Goal: Task Accomplishment & Management: Manage account settings

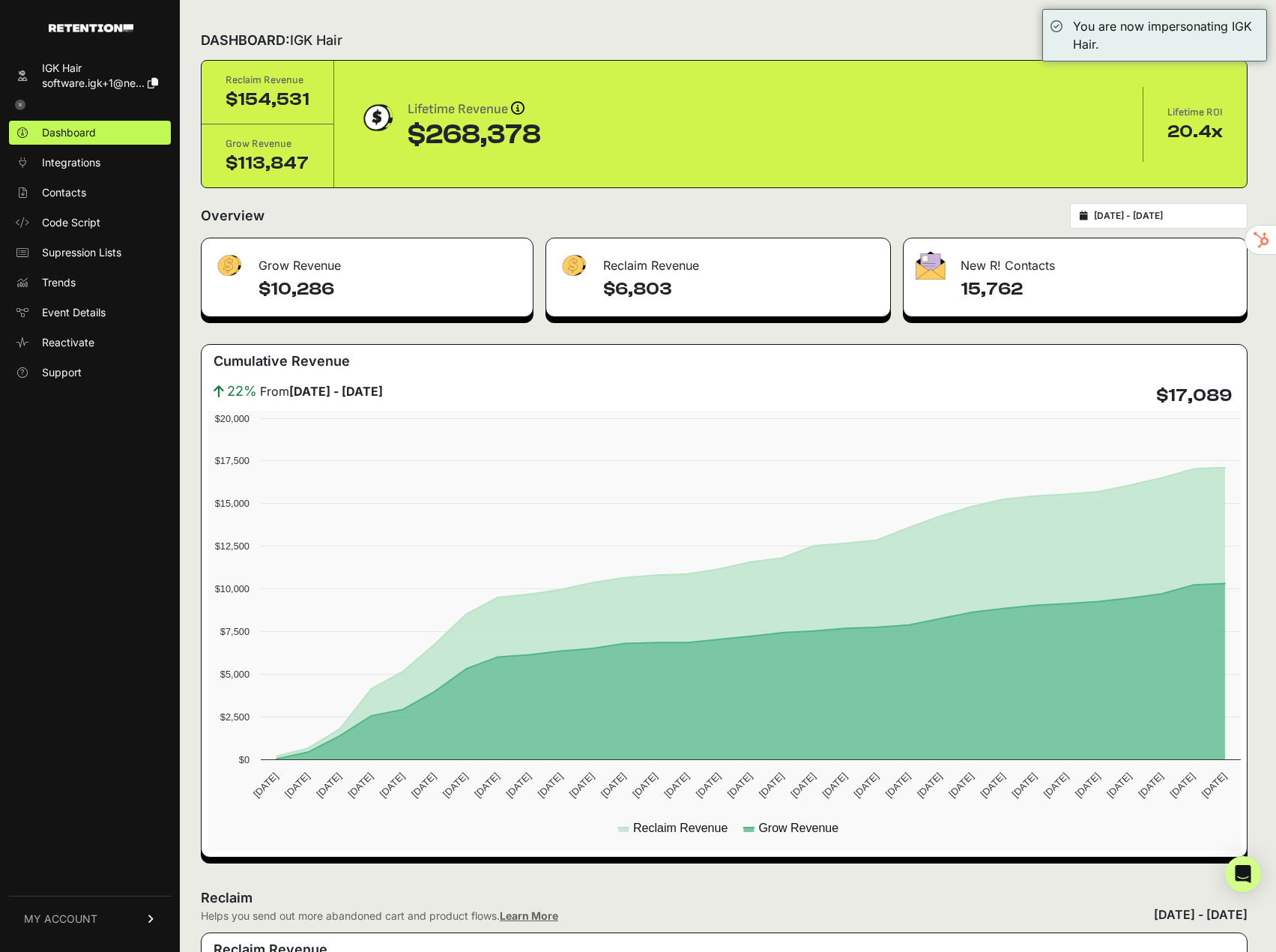
click at [110, 928] on link "MY ACCOUNT" at bounding box center [89, 918] width 162 height 46
click at [98, 777] on span "Account Details" at bounding box center [80, 779] width 77 height 15
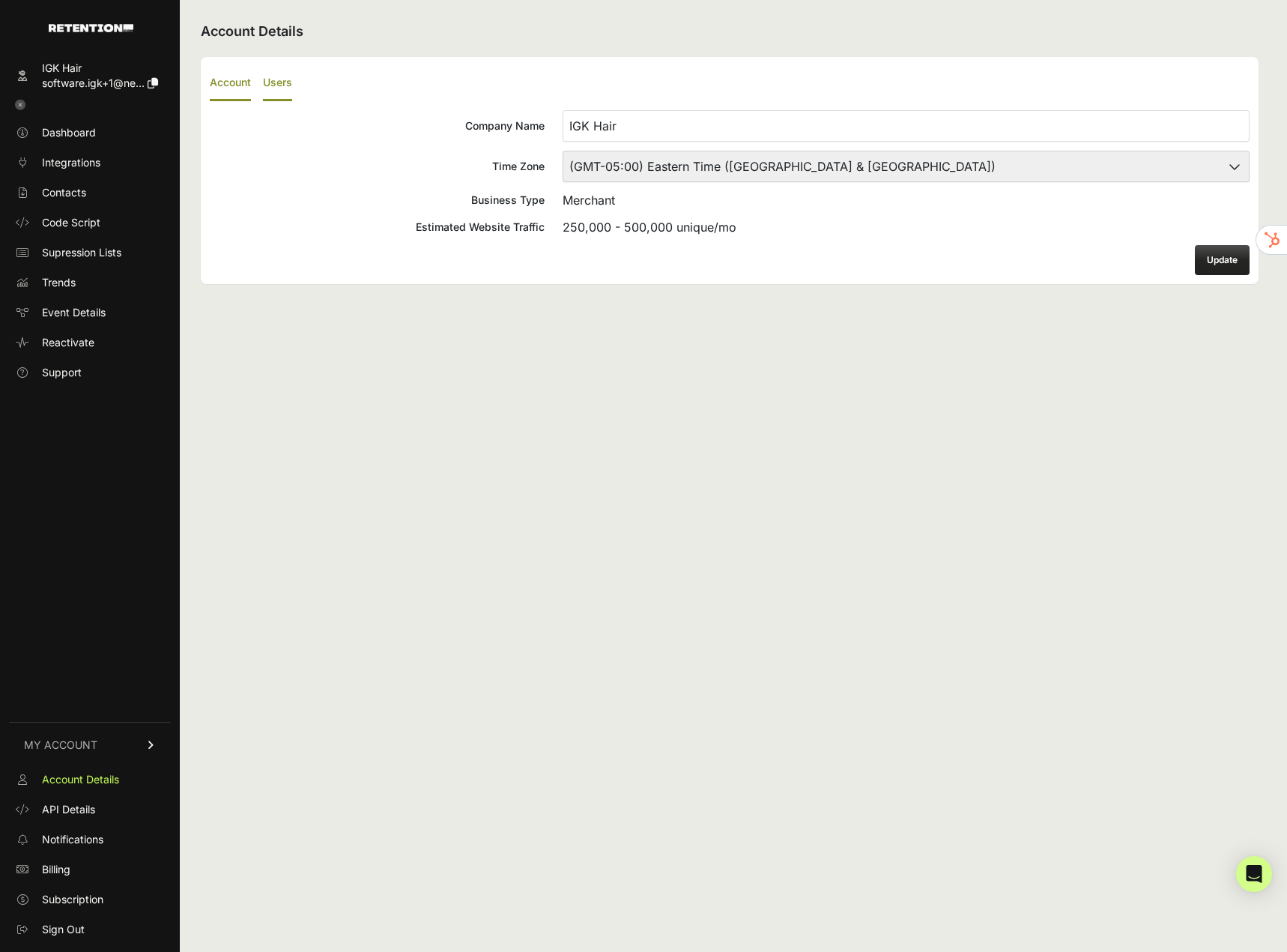
click at [282, 83] on label "Users" at bounding box center [277, 84] width 29 height 35
click at [0, 0] on input "Users" at bounding box center [0, 0] width 0 height 0
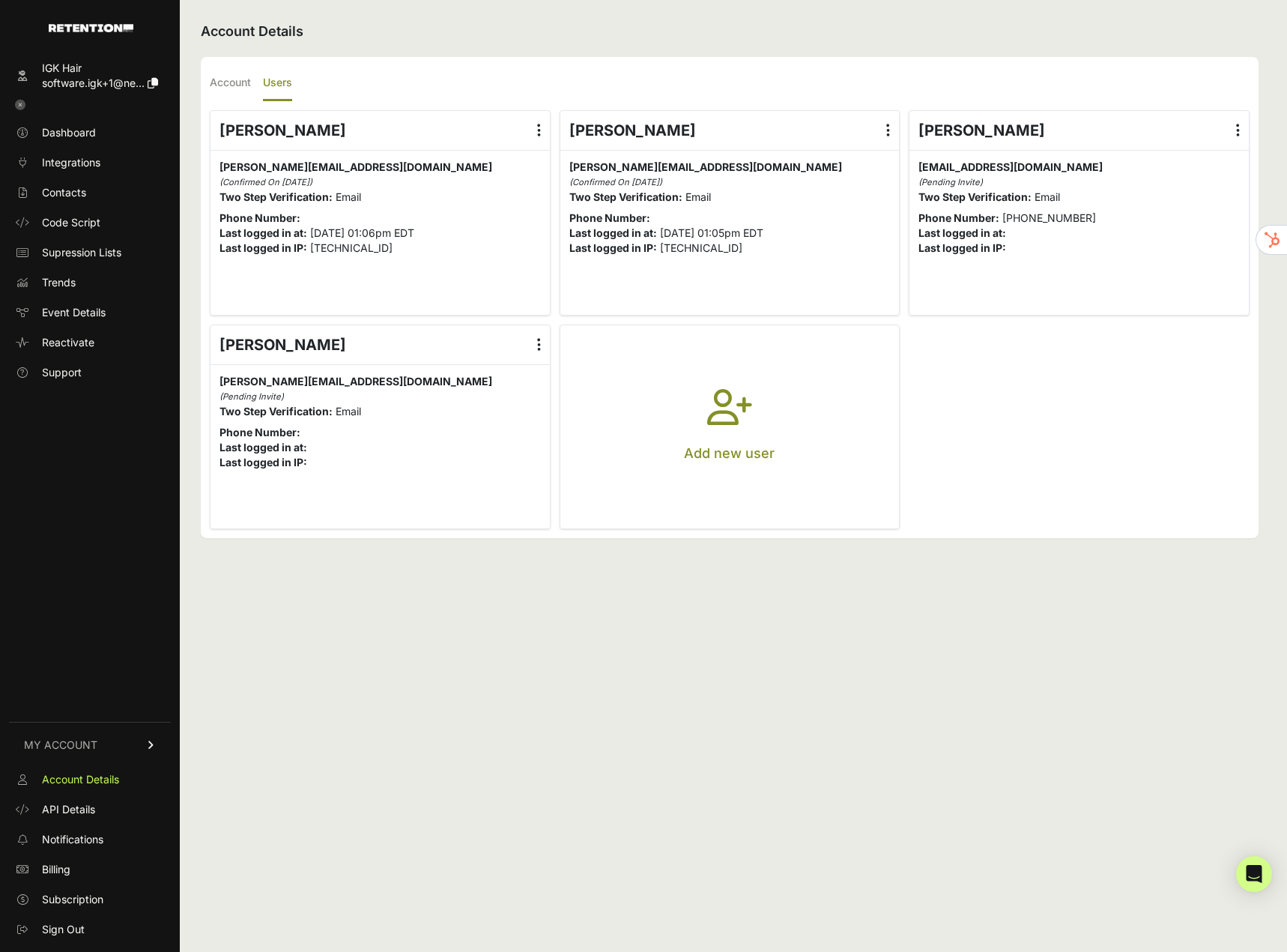
click at [528, 351] on label at bounding box center [539, 344] width 22 height 39
click at [0, 0] on input "radio" at bounding box center [0, 0] width 0 height 0
click at [485, 473] on link "Delete" at bounding box center [495, 465] width 114 height 27
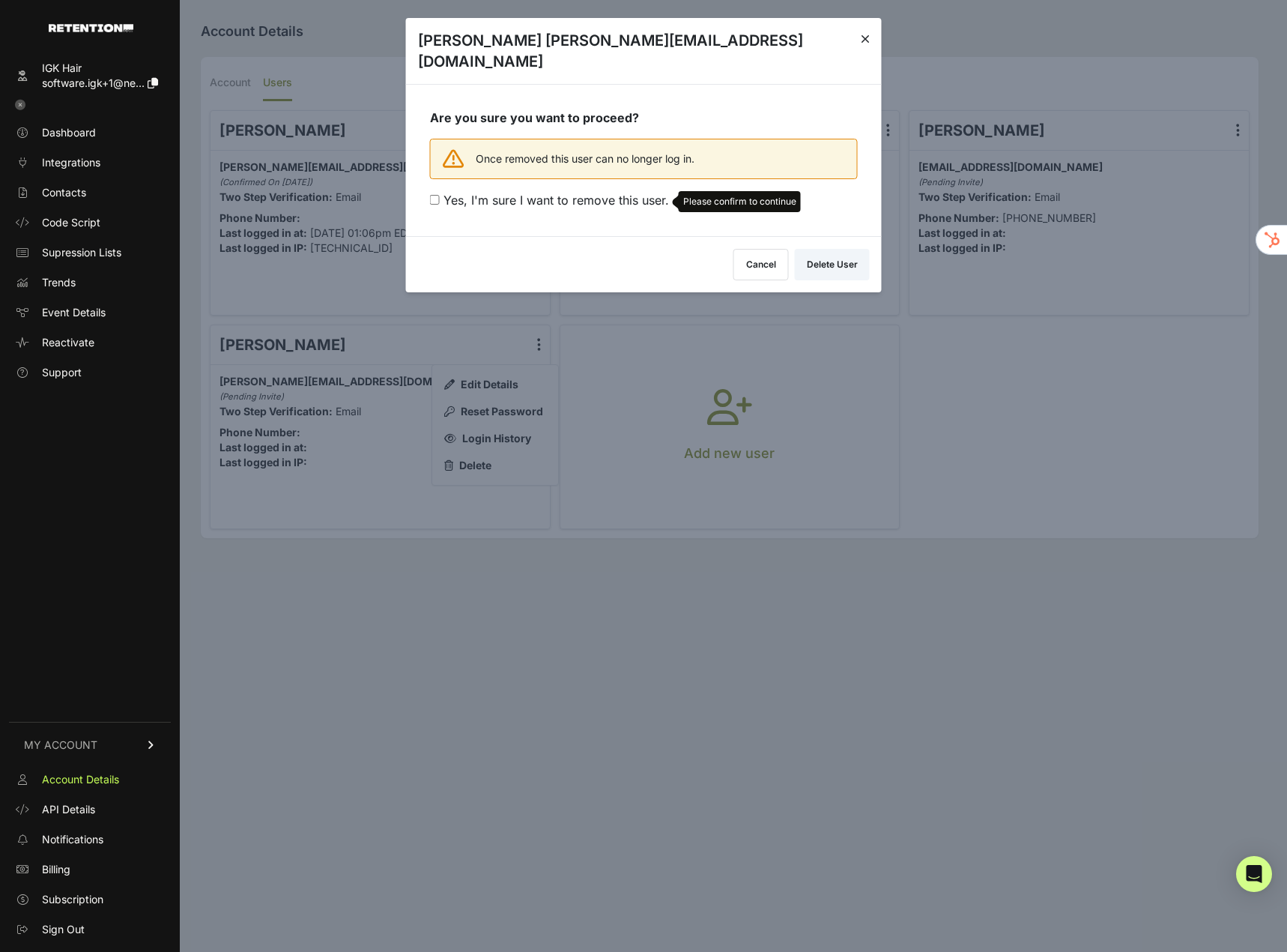
click at [540, 192] on span "Yes, I'm sure I want to remove this user." at bounding box center [556, 200] width 226 height 15
click at [440, 195] on input "Yes, I'm sure I want to remove this user. Please confirm to continue" at bounding box center [435, 200] width 9 height 9
checkbox input "true"
click at [815, 246] on button "Delete User" at bounding box center [832, 262] width 75 height 32
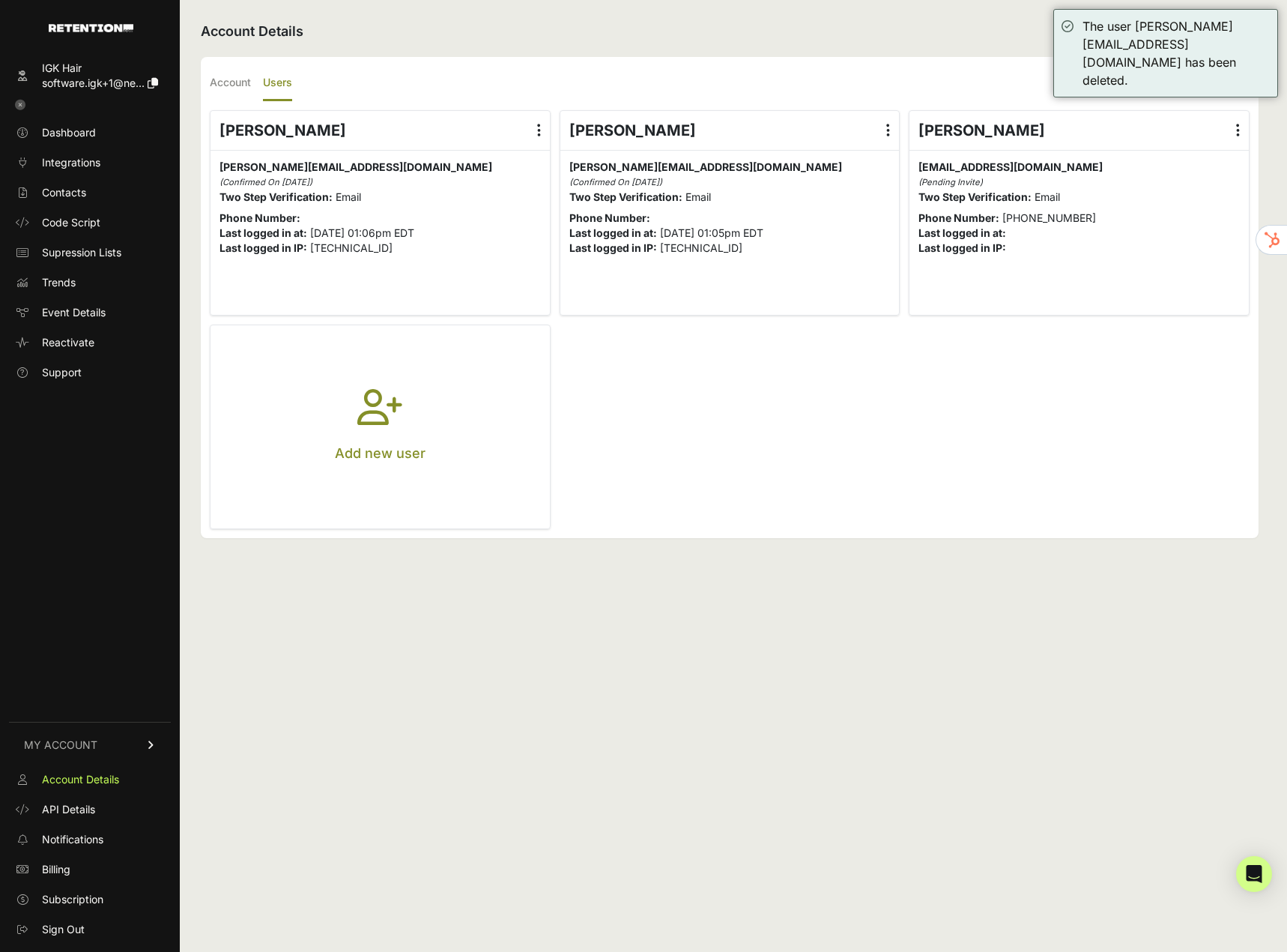
click at [540, 139] on label at bounding box center [539, 130] width 22 height 39
click at [0, 0] on input "radio" at bounding box center [0, 0] width 0 height 0
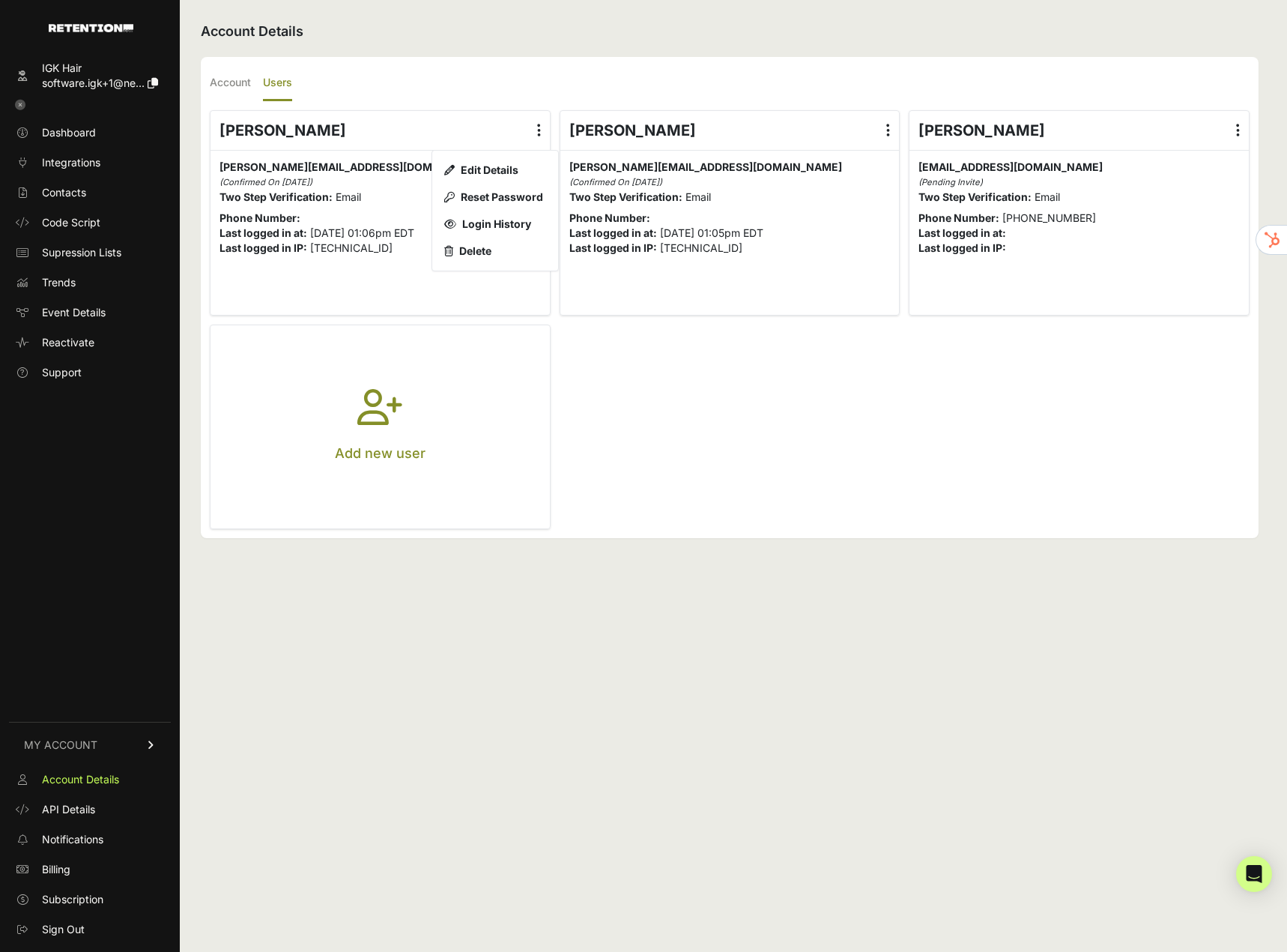
click at [625, 385] on ul "Desiree M Edit Details Reset Password Login History Delete desiree@neonflux.com…" at bounding box center [729, 319] width 1040 height 419
click at [888, 127] on icon at bounding box center [888, 130] width 4 height 15
click at [0, 0] on input "radio" at bounding box center [0, 0] width 0 height 0
click at [860, 368] on ul "Desiree M Edit Details Reset Password Login History Delete desiree@neonflux.com…" at bounding box center [729, 319] width 1040 height 419
click at [1083, 293] on div "Kevin Medina Edit Details Reset Password Login History Delete software.igk+1@ne…" at bounding box center [1079, 213] width 339 height 203
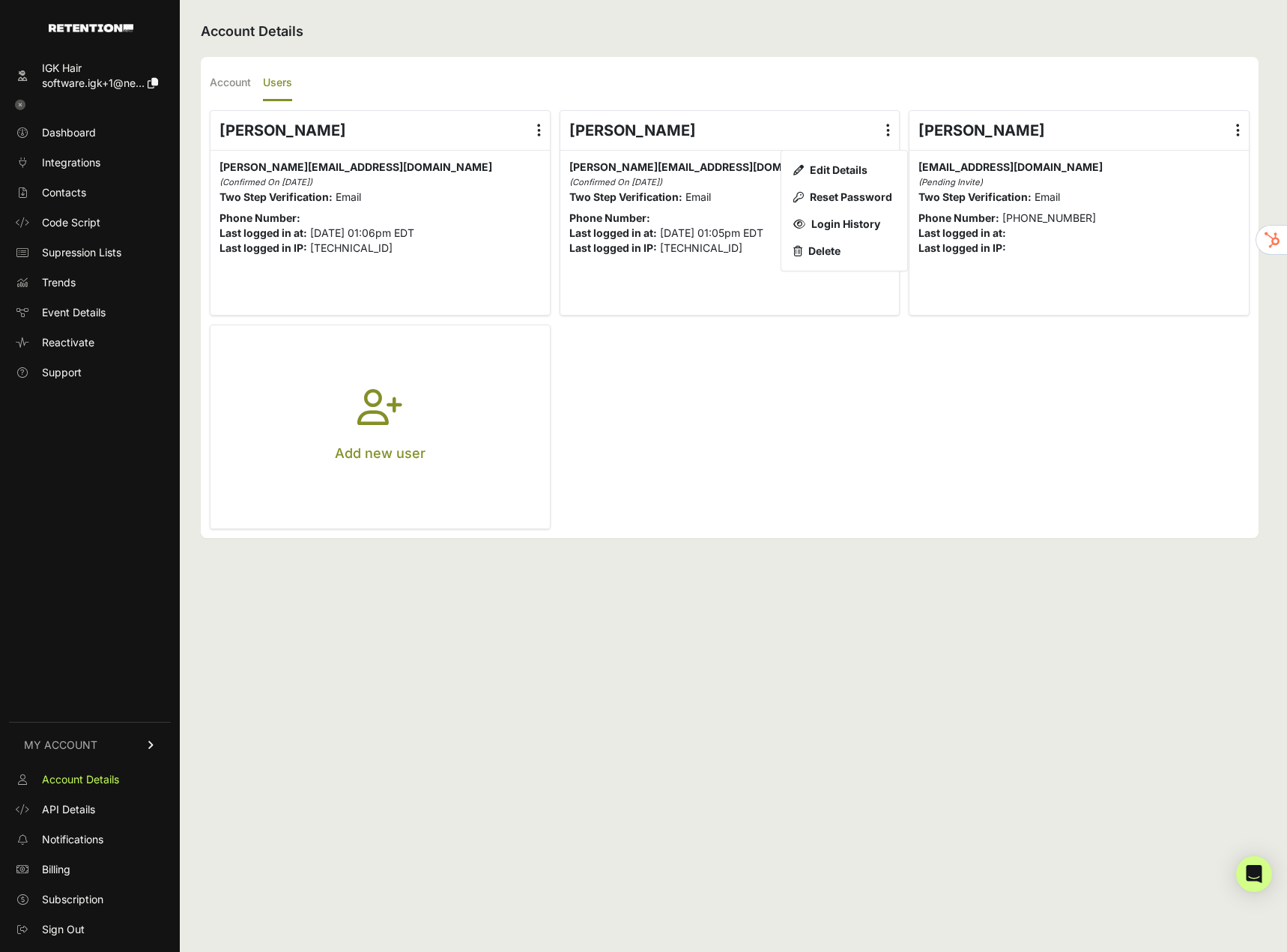
click at [962, 333] on ul "Desiree M Edit Details Reset Password Login History Delete desiree@neonflux.com…" at bounding box center [729, 319] width 1040 height 419
drag, startPoint x: 990, startPoint y: 289, endPoint x: 929, endPoint y: 252, distance: 71.3
click at [991, 289] on div "Kevin Medina Edit Details Reset Password Login History Delete software.igk+1@ne…" at bounding box center [1079, 213] width 339 height 203
click at [807, 95] on ul "Account Users" at bounding box center [729, 84] width 1040 height 35
click at [683, 438] on ul "Desiree M Edit Details Reset Password Login History Delete desiree@neonflux.com…" at bounding box center [729, 319] width 1040 height 419
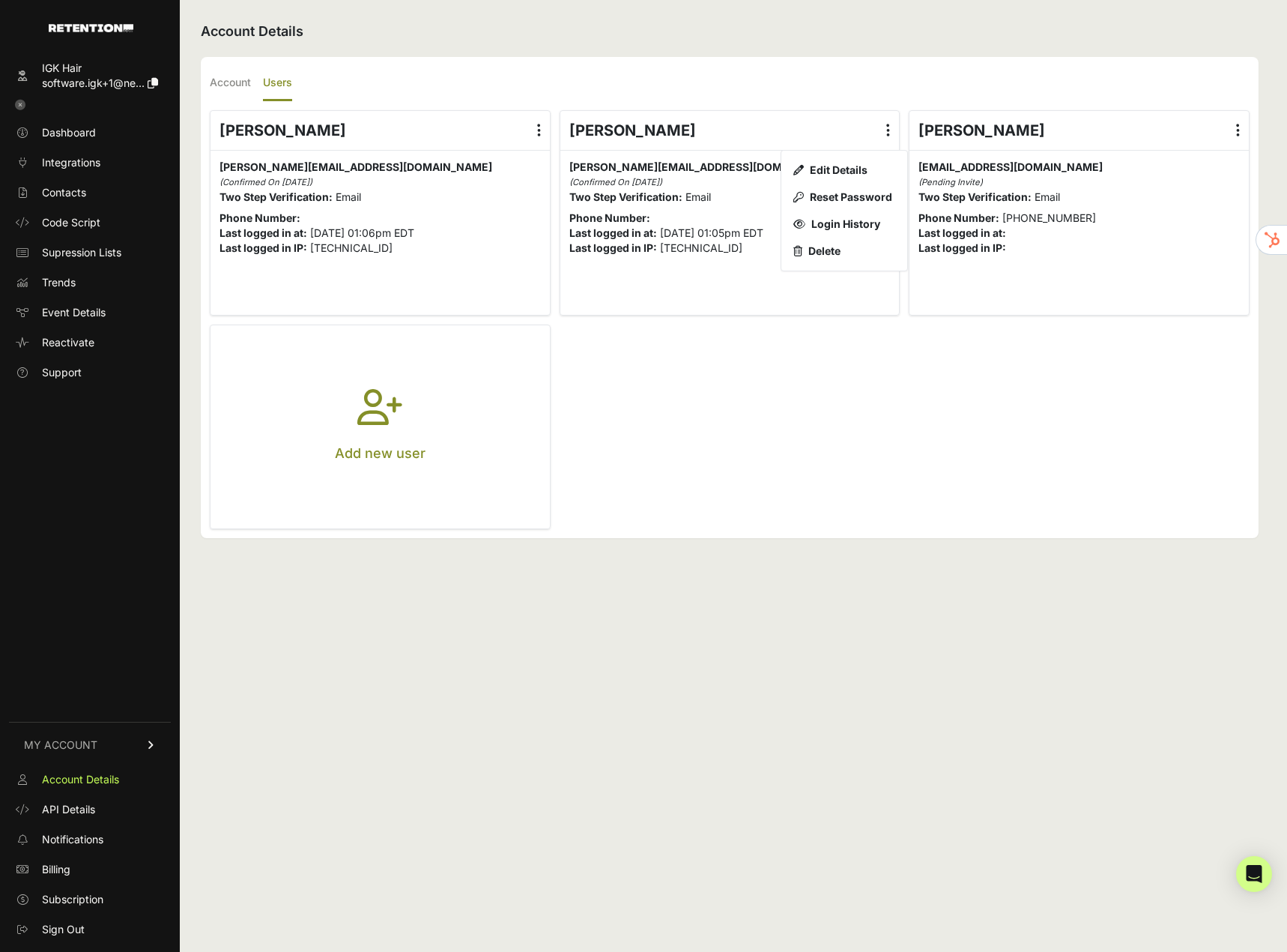
click at [424, 416] on button "Add new user" at bounding box center [380, 427] width 339 height 203
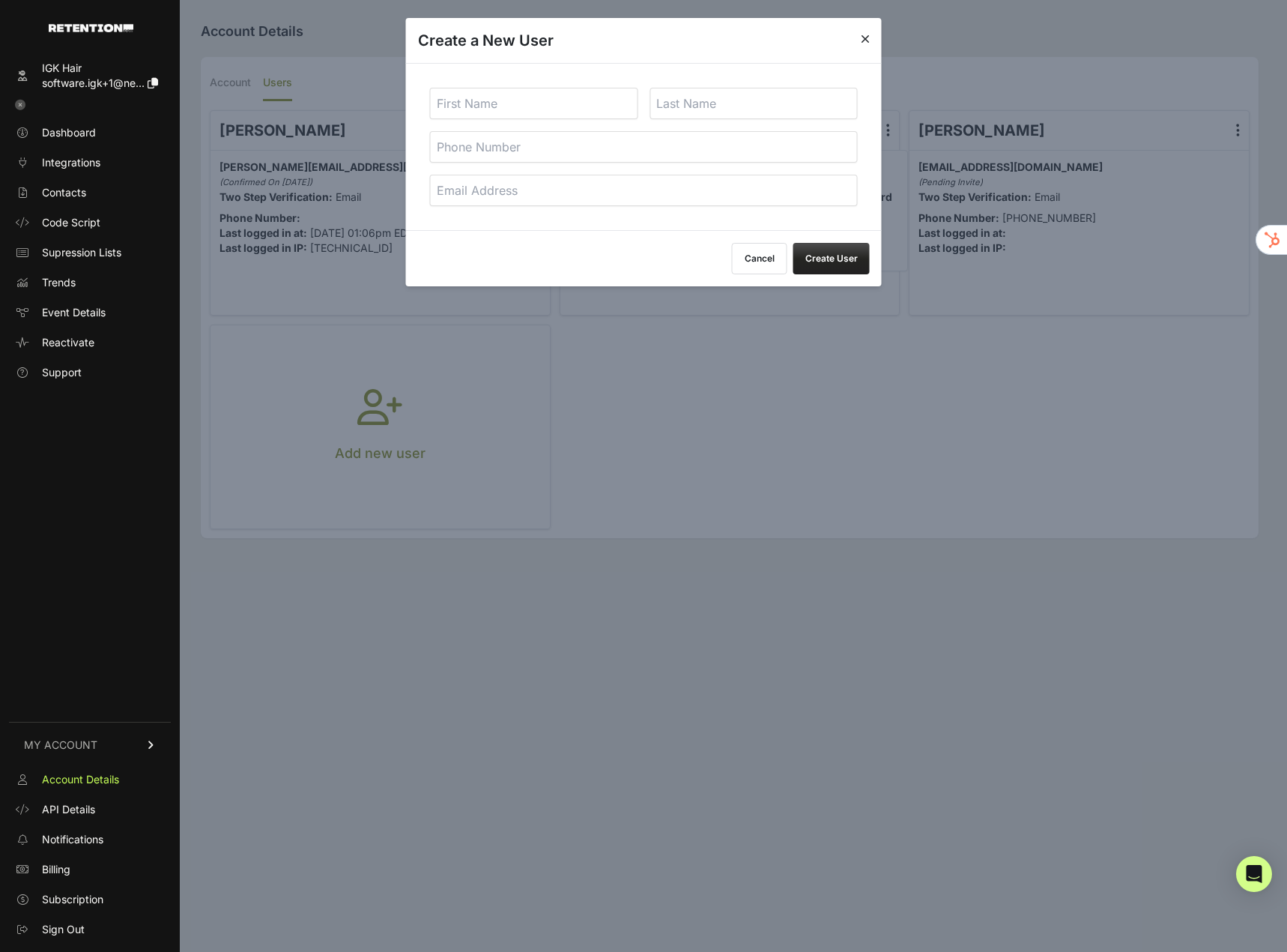
click at [502, 104] on input "text" at bounding box center [534, 103] width 208 height 32
type input "Kevin"
type input "Medina"
type input "9544833712"
type input "k"
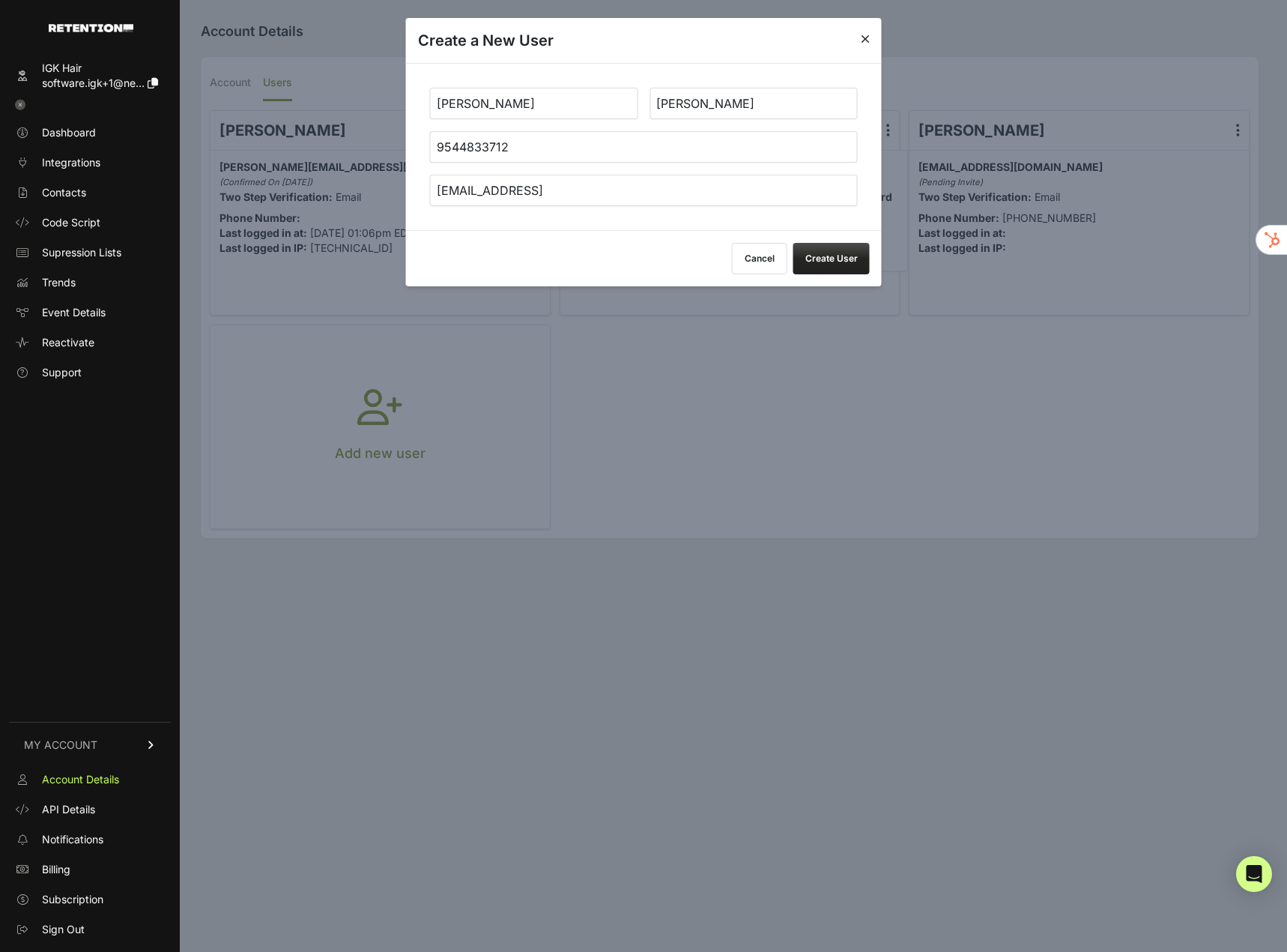
type input "[EMAIL_ADDRESS]"
click at [840, 259] on button "Create User" at bounding box center [831, 259] width 76 height 32
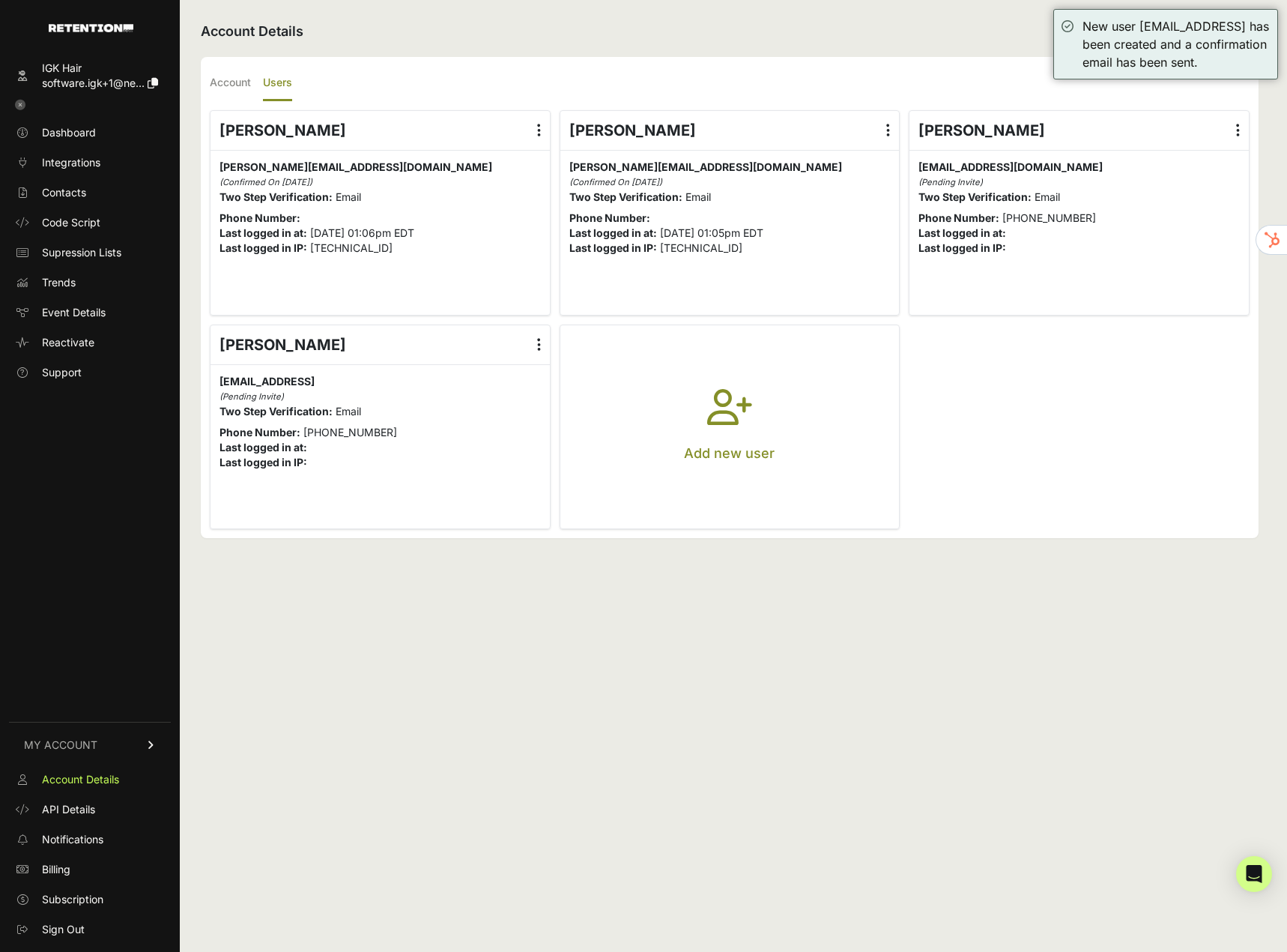
click at [539, 125] on icon at bounding box center [539, 130] width 4 height 15
click at [0, 0] on input "radio" at bounding box center [0, 0] width 0 height 0
click at [509, 249] on link "Delete" at bounding box center [495, 251] width 114 height 27
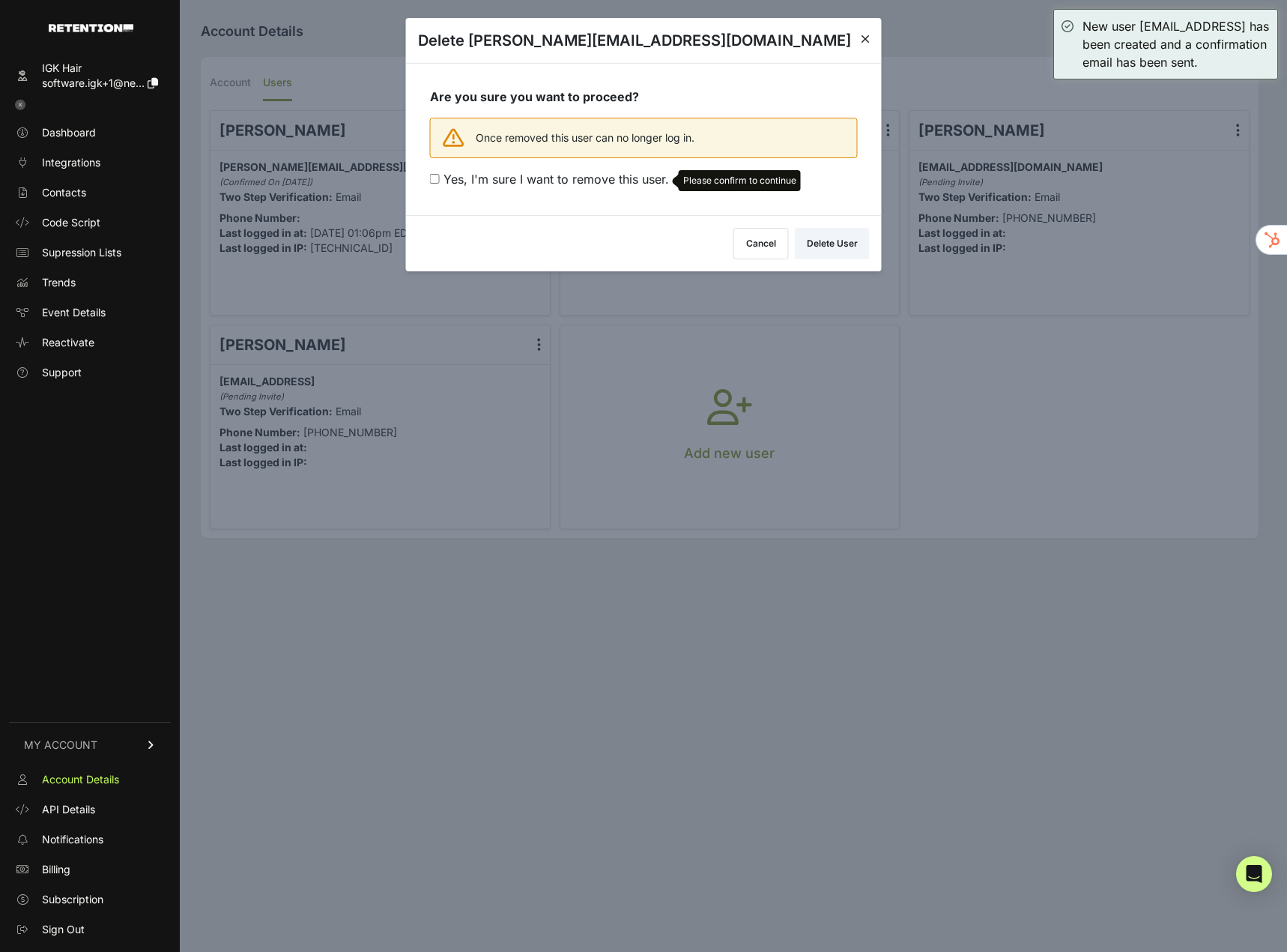
click at [502, 181] on span "Yes, I'm sure I want to remove this user." at bounding box center [556, 179] width 226 height 15
click at [440, 181] on input "Yes, I'm sure I want to remove this user. Please confirm to continue" at bounding box center [435, 178] width 9 height 9
checkbox input "true"
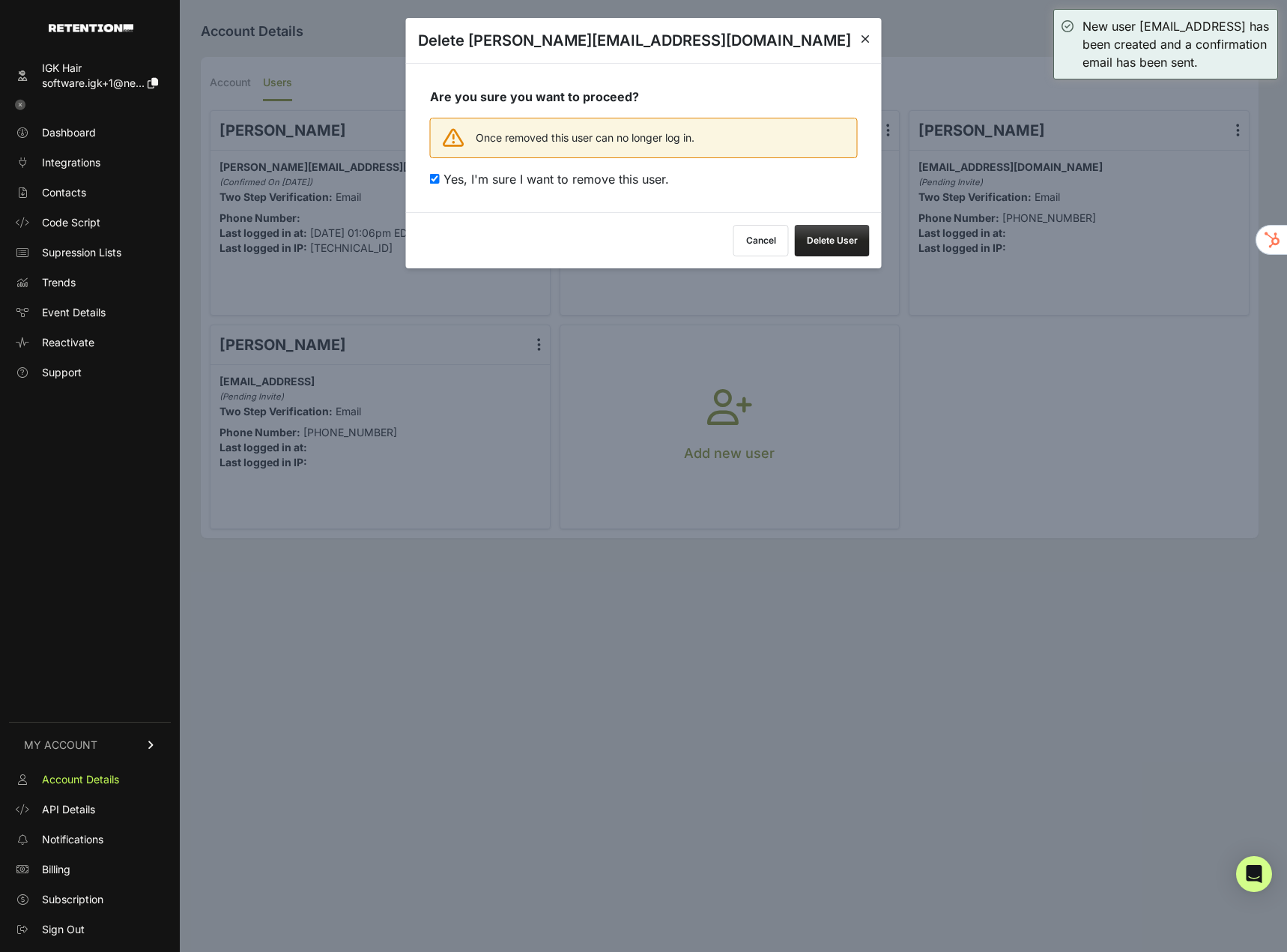
click at [851, 241] on button "Delete User" at bounding box center [832, 241] width 75 height 32
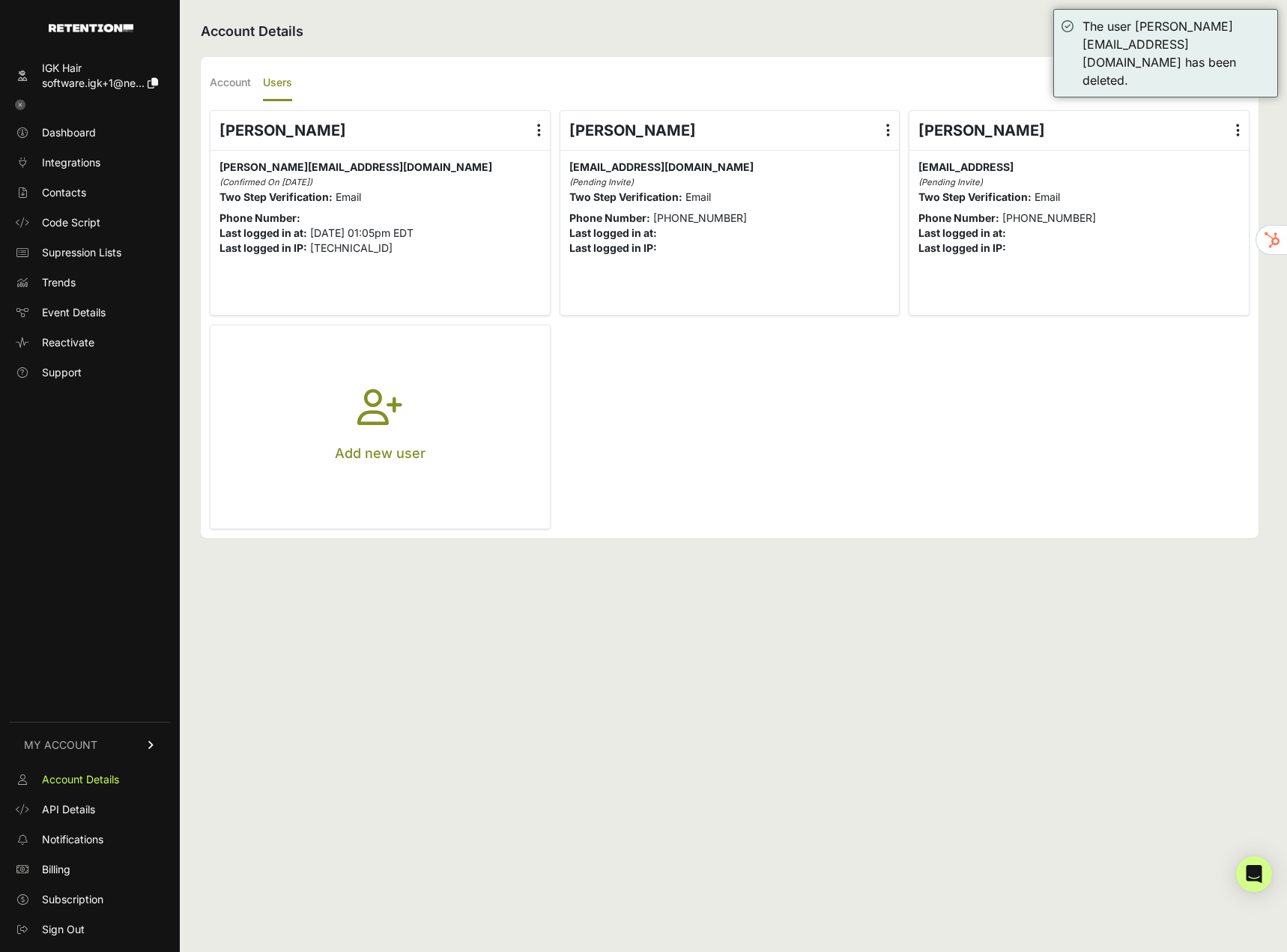
click at [553, 123] on ul "[PERSON_NAME] Edit Details Reset Password Login History [GEOGRAPHIC_DATA] [PERS…" at bounding box center [729, 319] width 1040 height 419
click at [539, 125] on icon at bounding box center [539, 130] width 4 height 15
click at [0, 0] on input "radio" at bounding box center [0, 0] width 0 height 0
click at [522, 241] on link "Delete" at bounding box center [495, 251] width 114 height 27
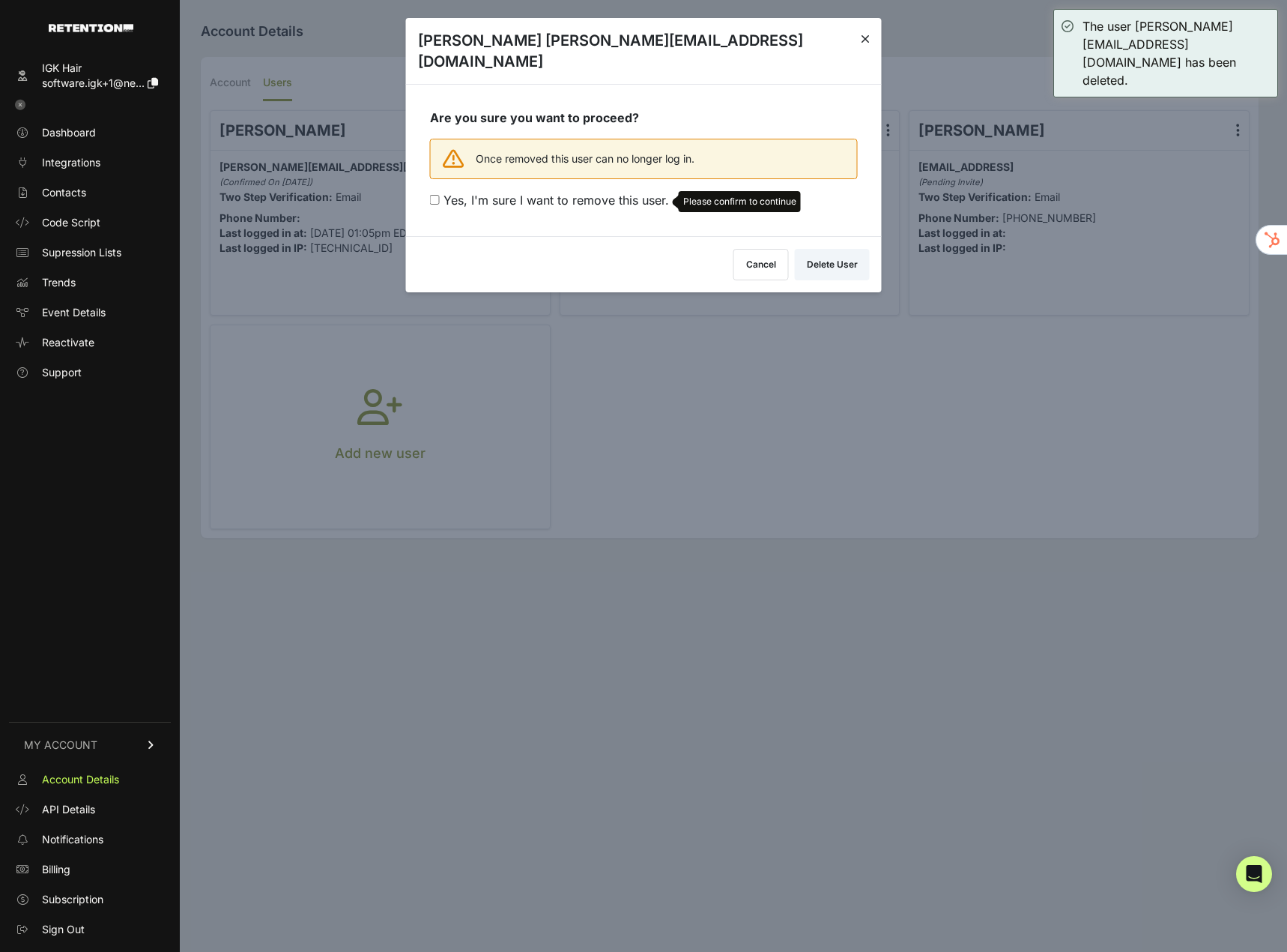
click at [560, 192] on span "Yes, I'm sure I want to remove this user." at bounding box center [556, 200] width 226 height 15
click at [440, 195] on input "Yes, I'm sure I want to remove this user. Please confirm to continue" at bounding box center [435, 200] width 9 height 9
checkbox input "true"
click at [826, 246] on button "Delete User" at bounding box center [832, 262] width 75 height 32
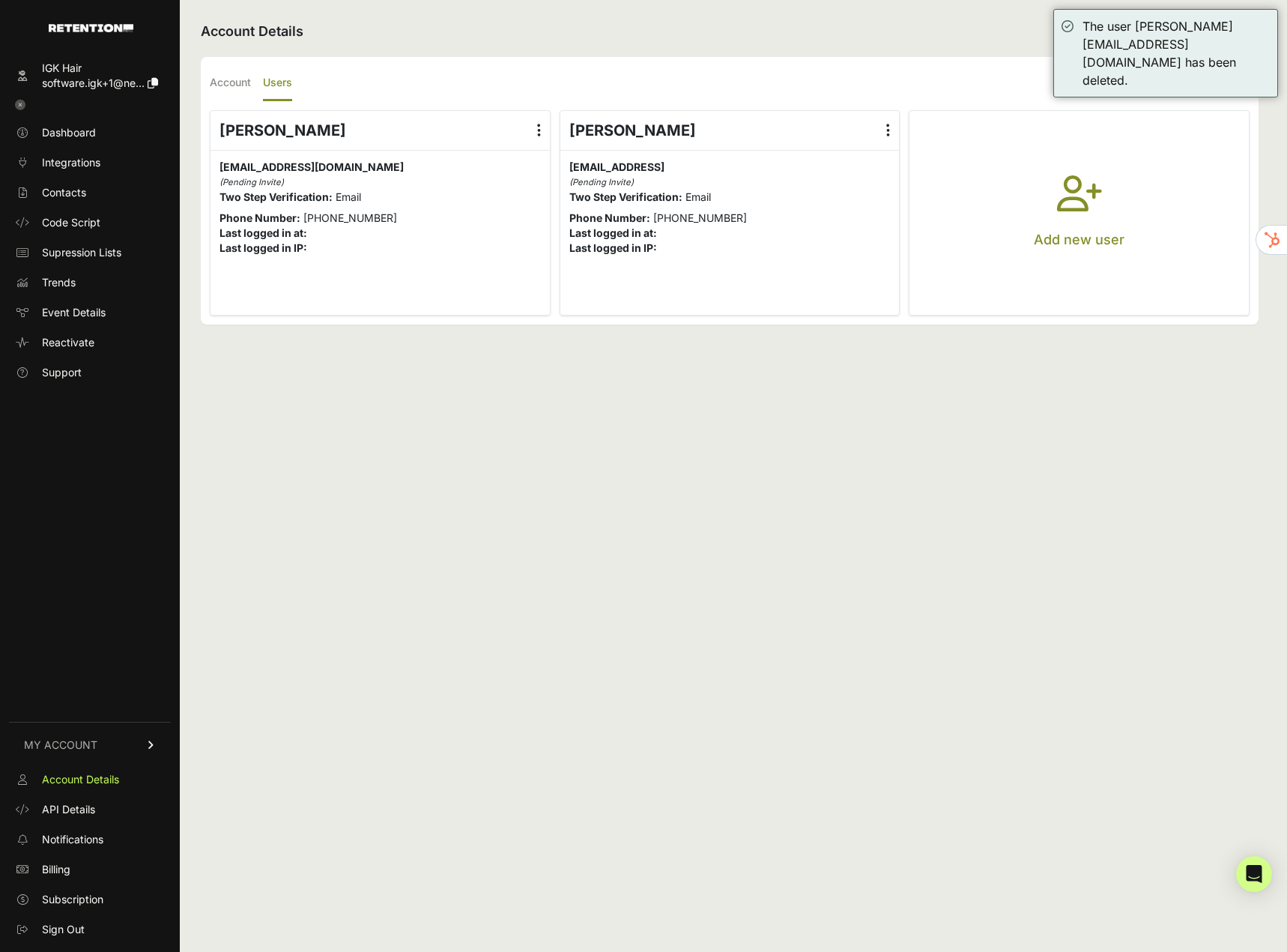
click at [539, 128] on icon at bounding box center [539, 130] width 4 height 15
click at [0, 0] on input "radio" at bounding box center [0, 0] width 0 height 0
click at [494, 260] on link "Delete" at bounding box center [495, 251] width 114 height 27
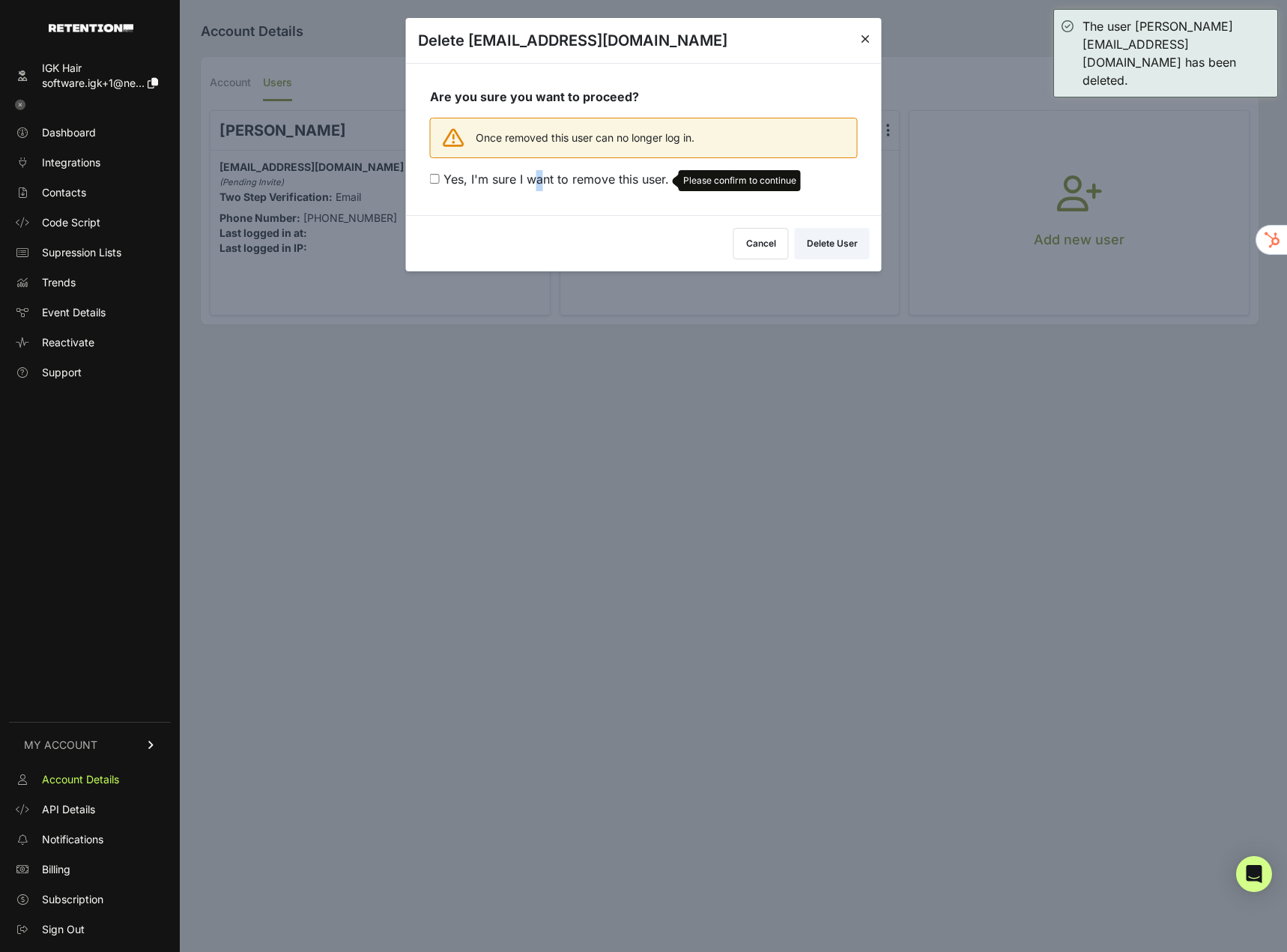
click at [538, 181] on span "Yes, I'm sure I want to remove this user." at bounding box center [556, 179] width 226 height 15
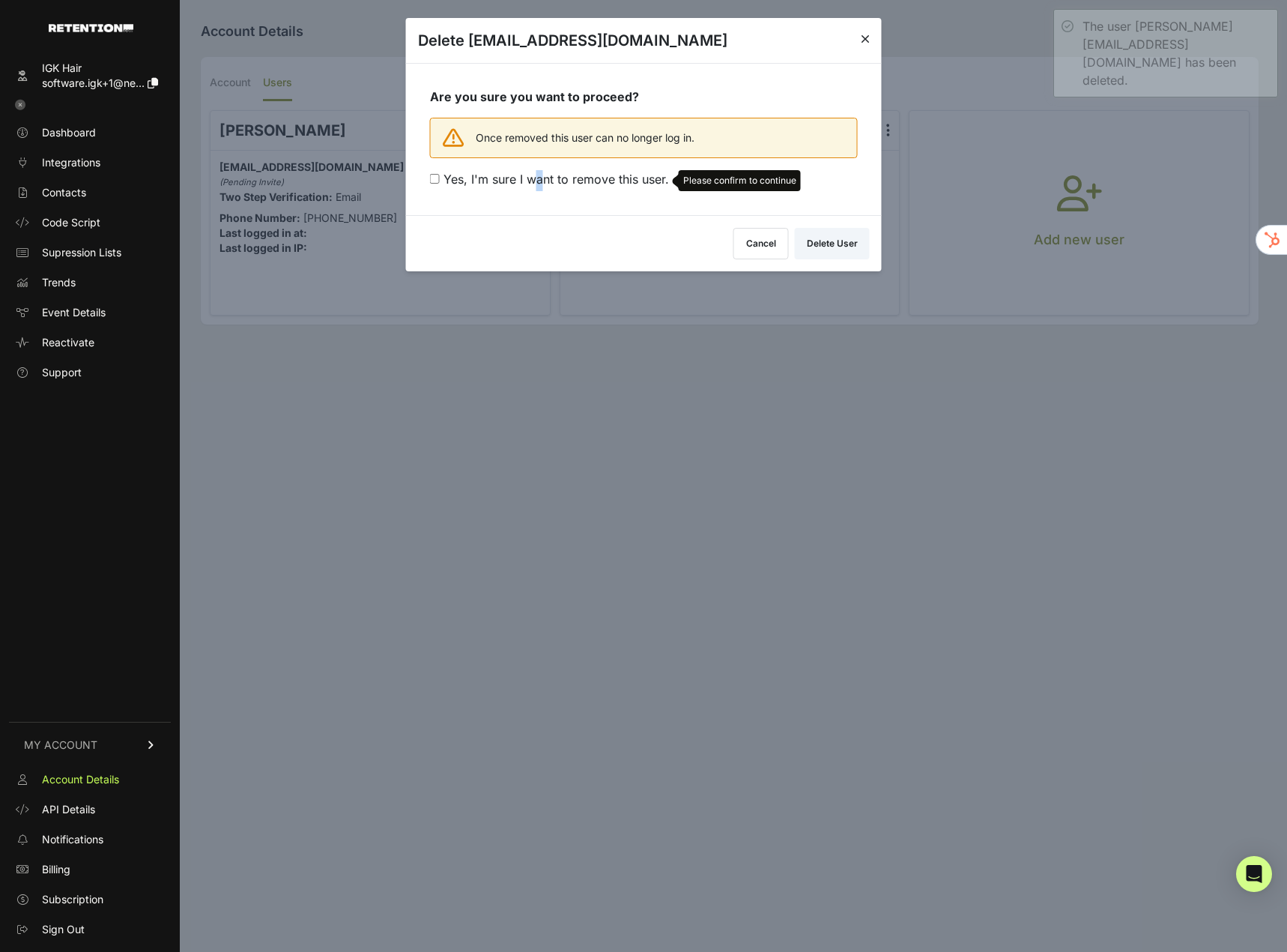
click at [532, 181] on span "Yes, I'm sure I want to remove this user." at bounding box center [556, 179] width 226 height 15
click at [440, 181] on input "Yes, I'm sure I want to remove this user. Please confirm to continue" at bounding box center [435, 178] width 9 height 9
checkbox input "true"
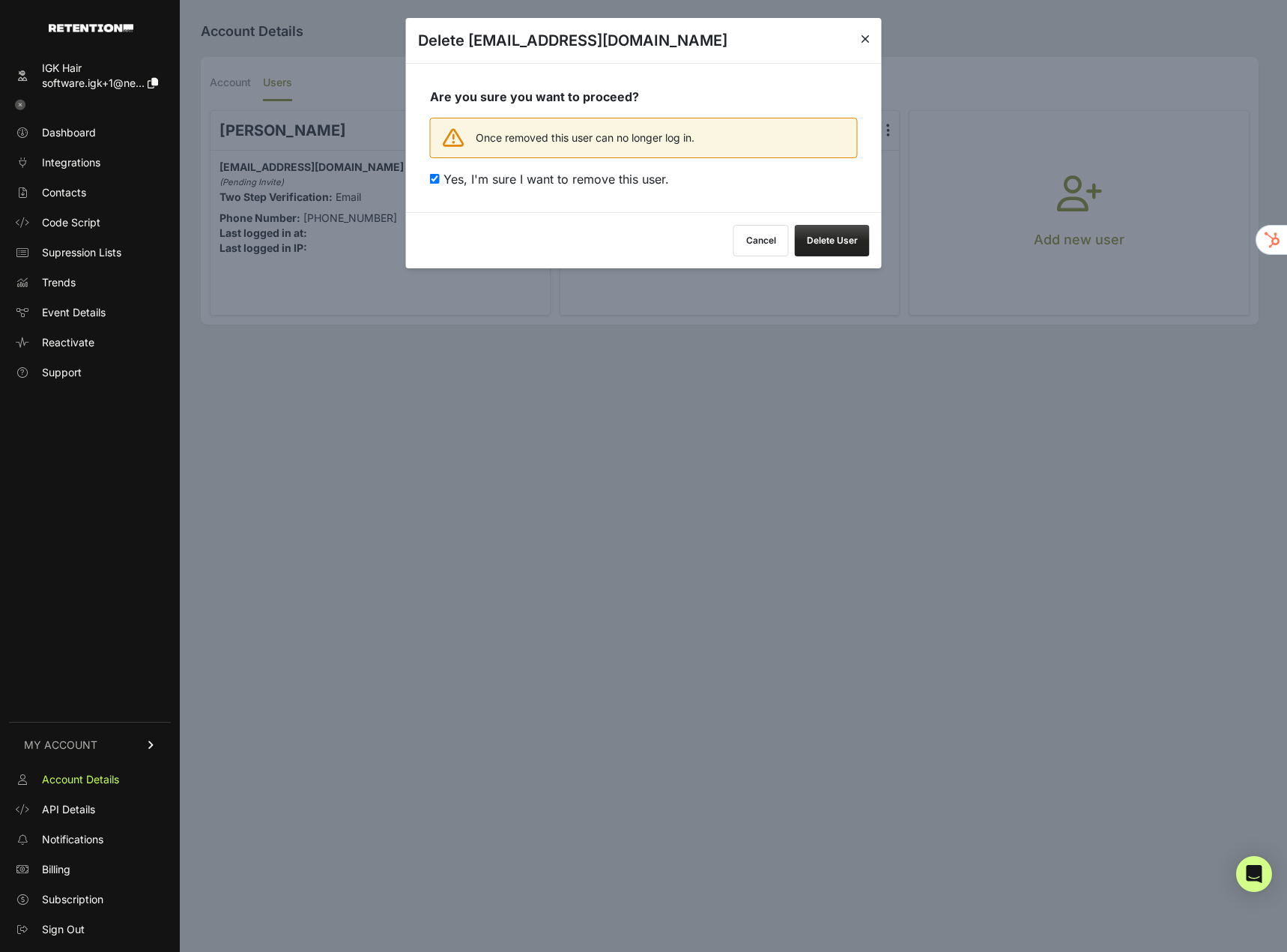
click at [821, 250] on button "Delete User" at bounding box center [832, 241] width 75 height 32
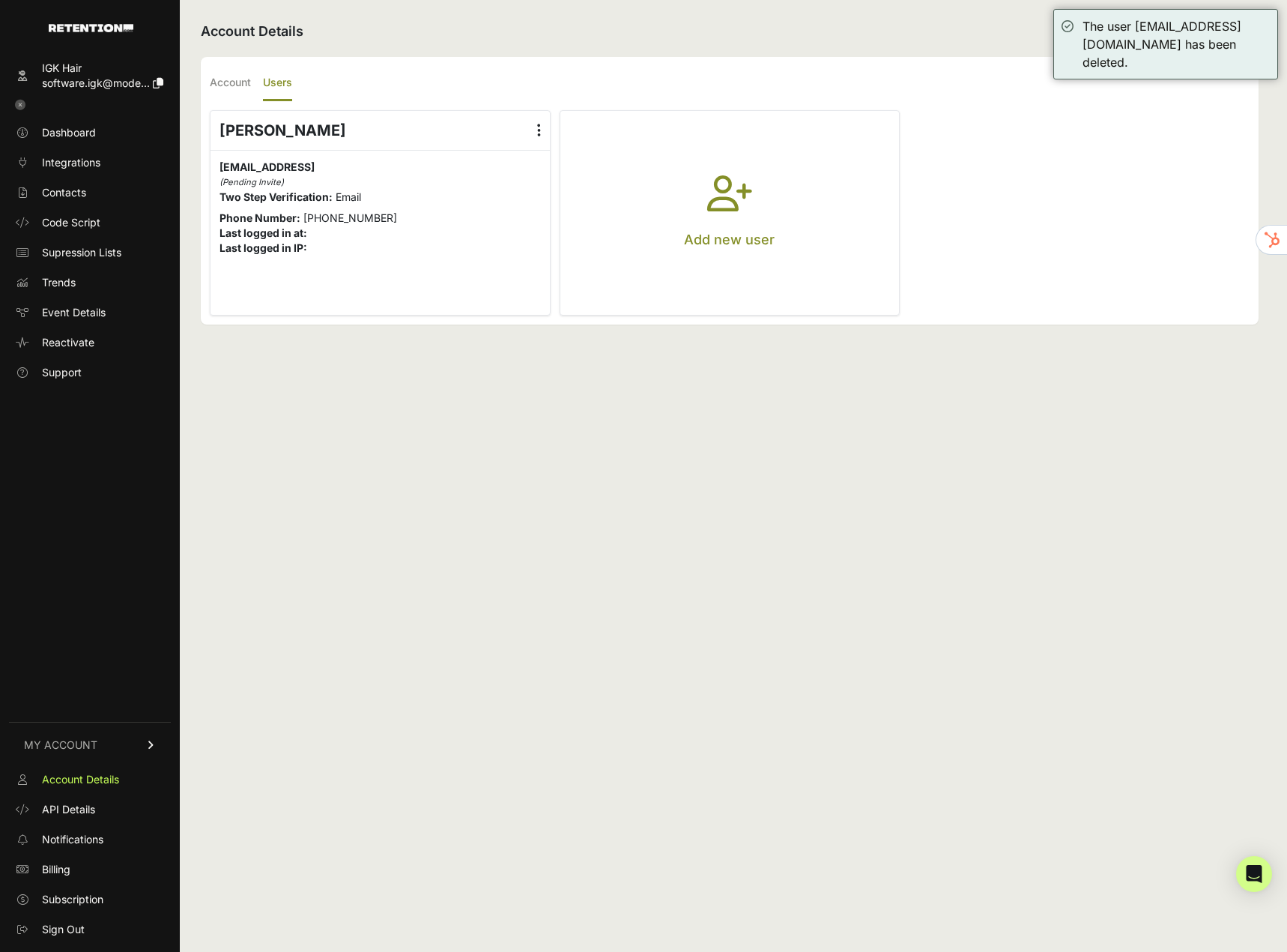
click at [447, 393] on div "Account Details Account Users Company Name IGK Hair Time Zone (GMT-10:00) Ameri…" at bounding box center [729, 476] width 1100 height 952
click at [19, 108] on icon at bounding box center [20, 104] width 10 height 10
